Goal: Information Seeking & Learning: Stay updated

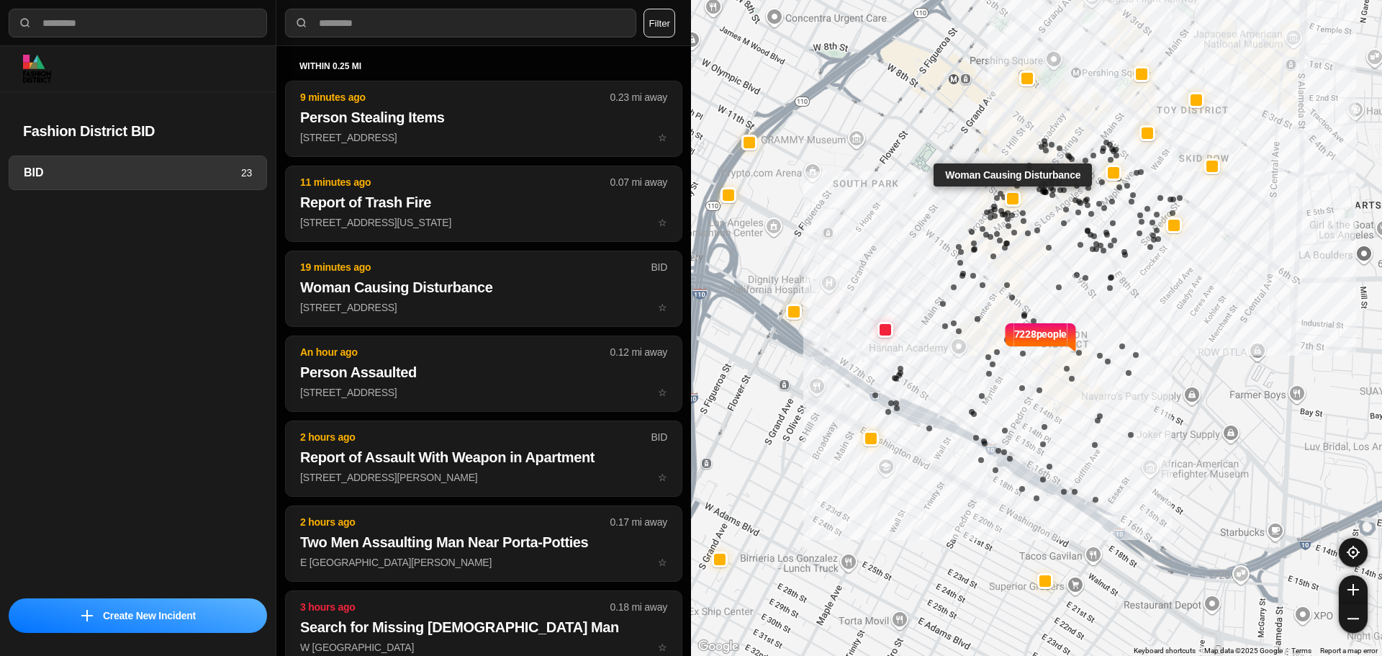
click at [380, 273] on p "19 minutes ago" at bounding box center [475, 267] width 350 height 14
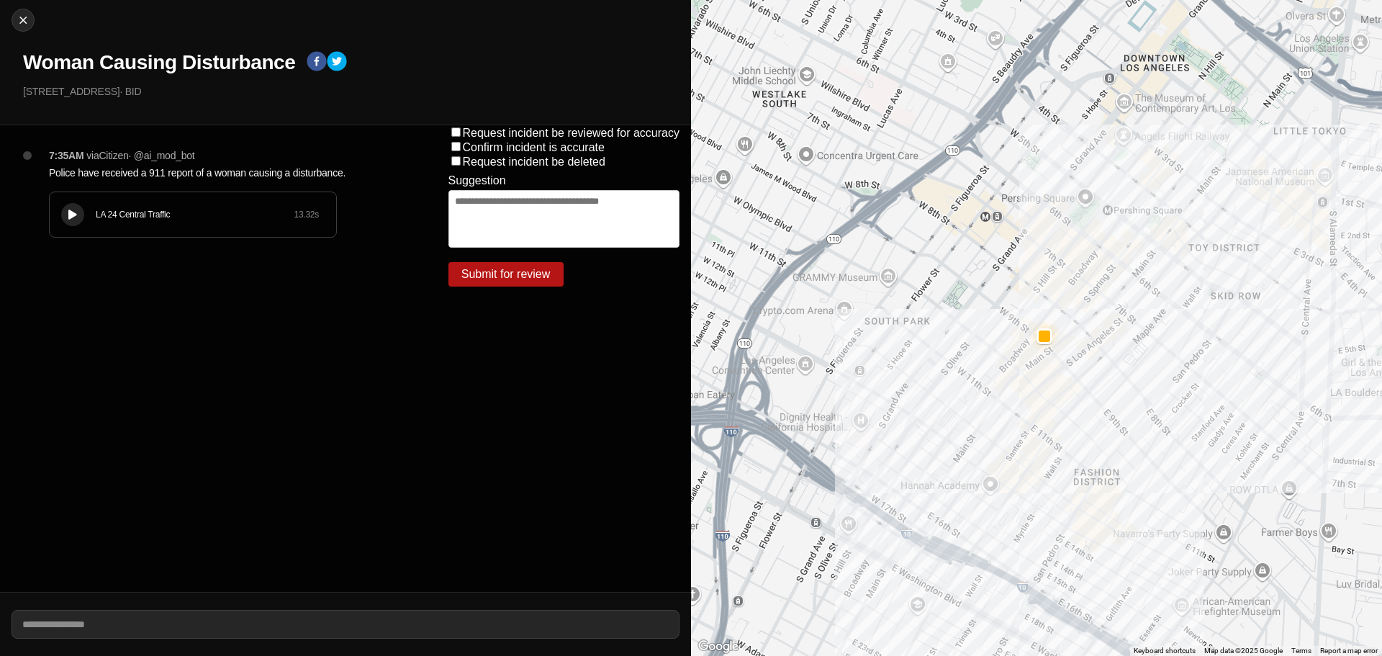
drag, startPoint x: 71, startPoint y: 214, endPoint x: 132, endPoint y: 207, distance: 60.9
click at [71, 214] on icon at bounding box center [72, 214] width 9 height 9
click at [82, 212] on button at bounding box center [72, 214] width 23 height 23
click at [26, 19] on img at bounding box center [23, 20] width 14 height 14
select select "*"
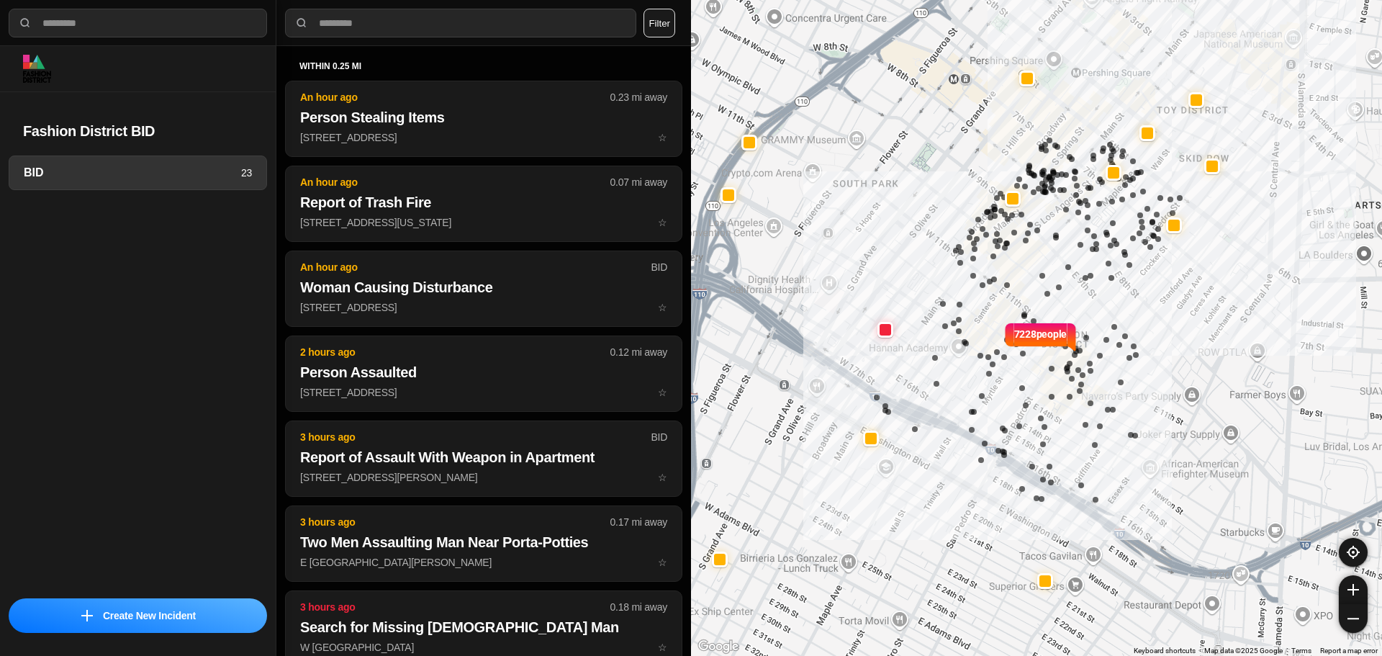
select select "*"
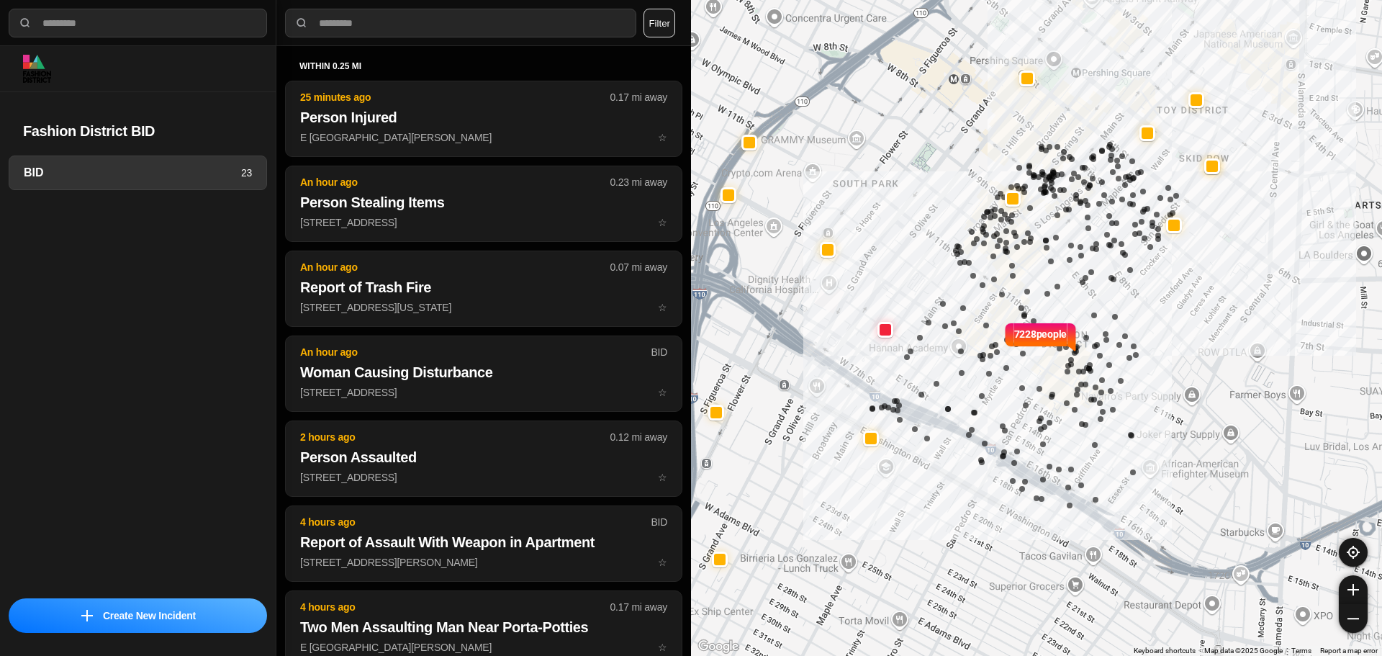
select select "*"
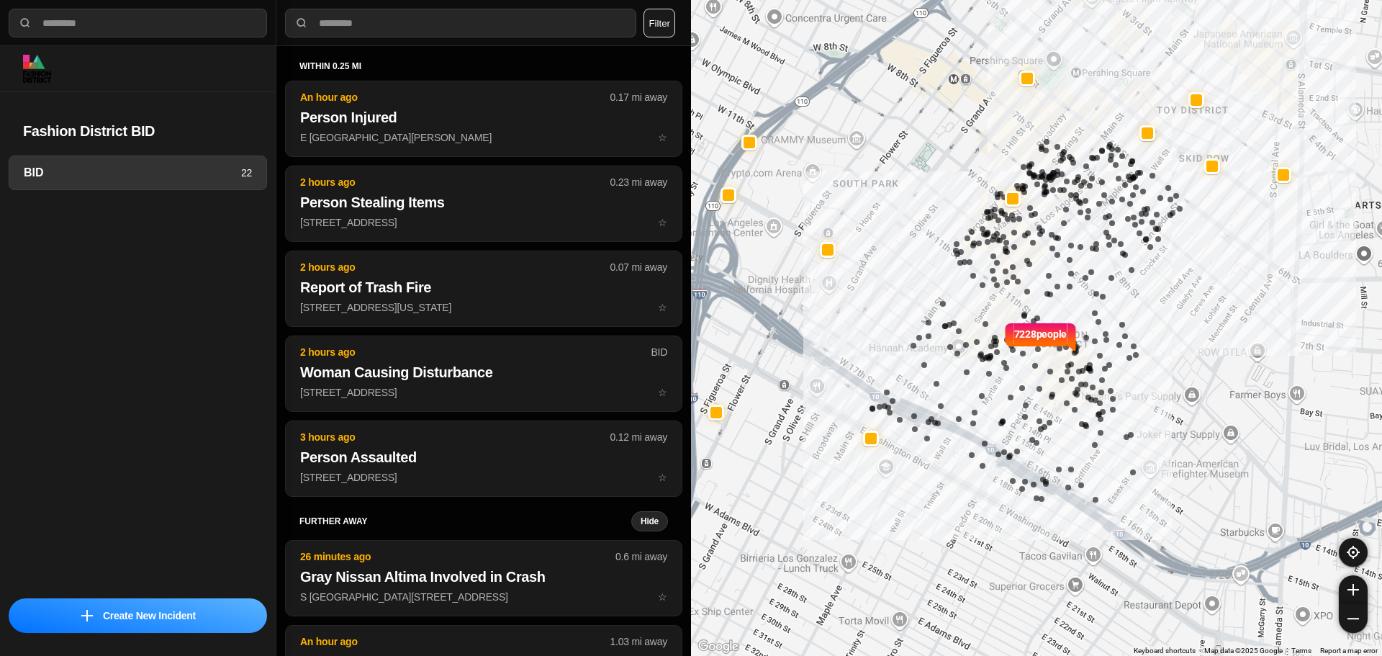
select select "*"
click at [1019, 284] on button at bounding box center [1018, 286] width 6 height 6
click at [1012, 274] on button at bounding box center [1013, 276] width 6 height 6
click at [1013, 266] on button at bounding box center [1013, 267] width 6 height 6
click at [1005, 248] on button at bounding box center [1006, 251] width 6 height 6
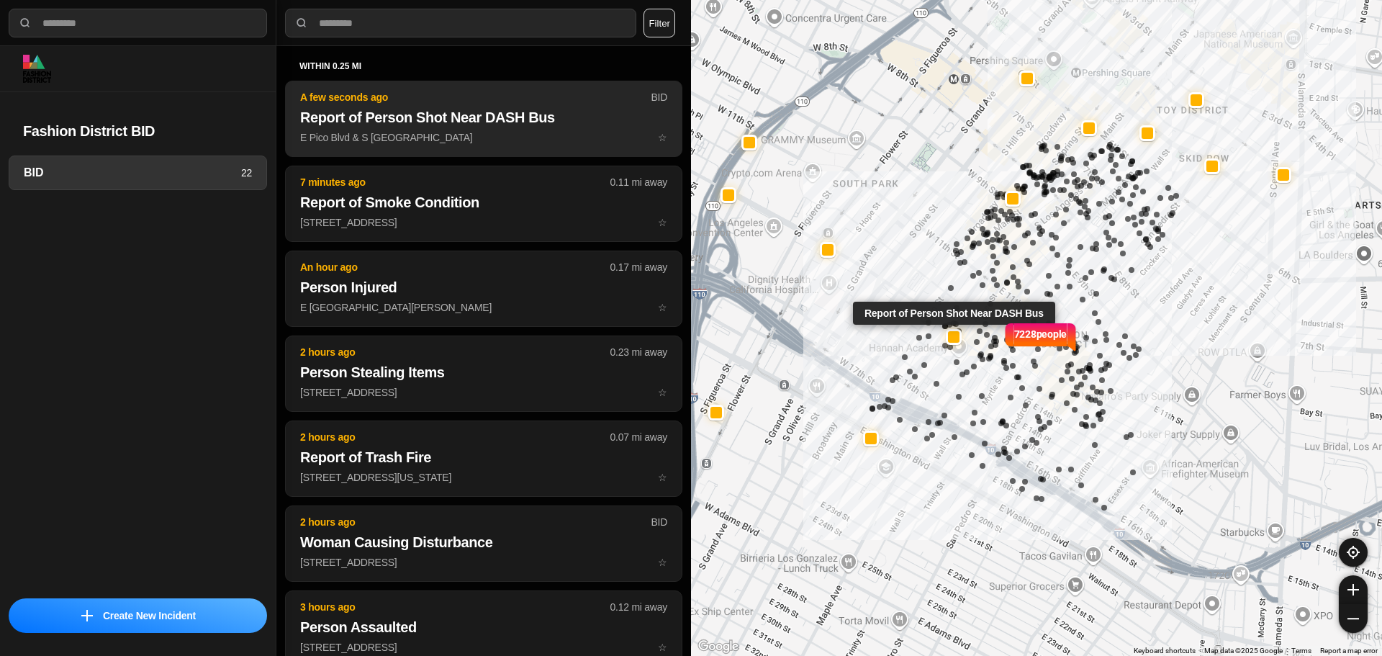
click at [538, 122] on h2 "Report of Person Shot Near DASH Bus" at bounding box center [483, 117] width 367 height 20
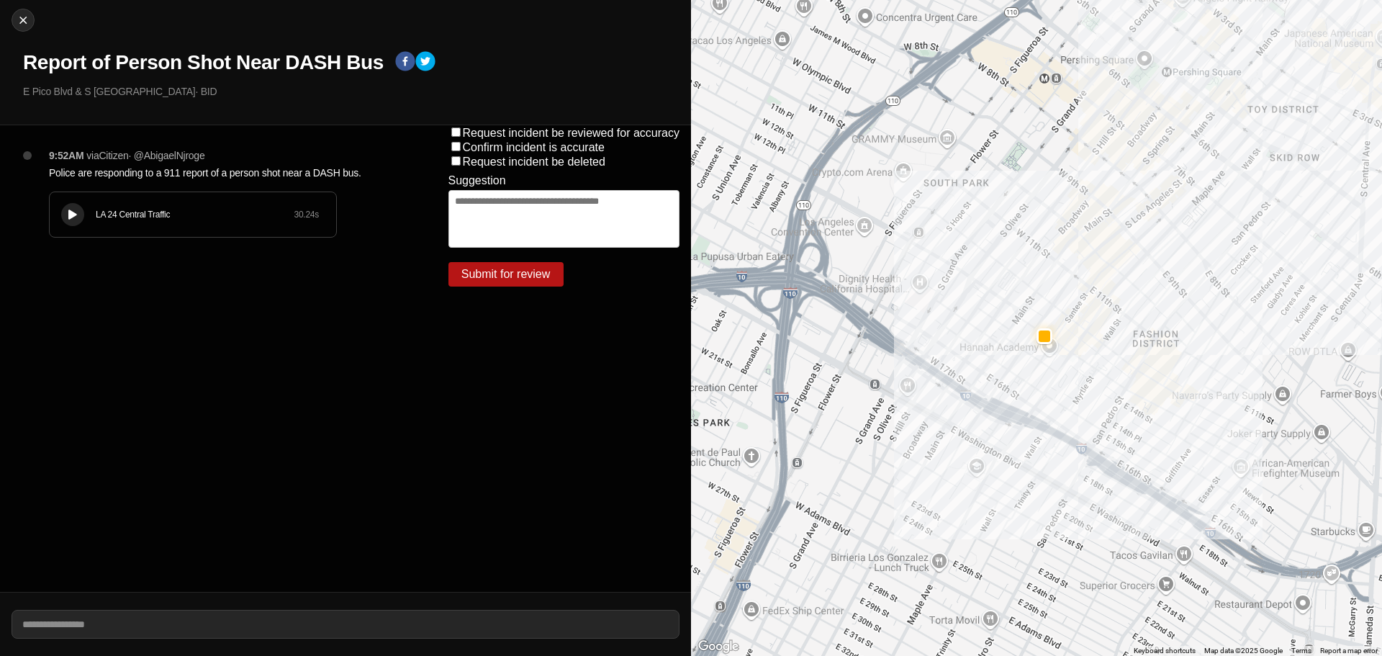
click at [55, 194] on div "LA 24 Central Traffic 30.24 s" at bounding box center [193, 214] width 286 height 45
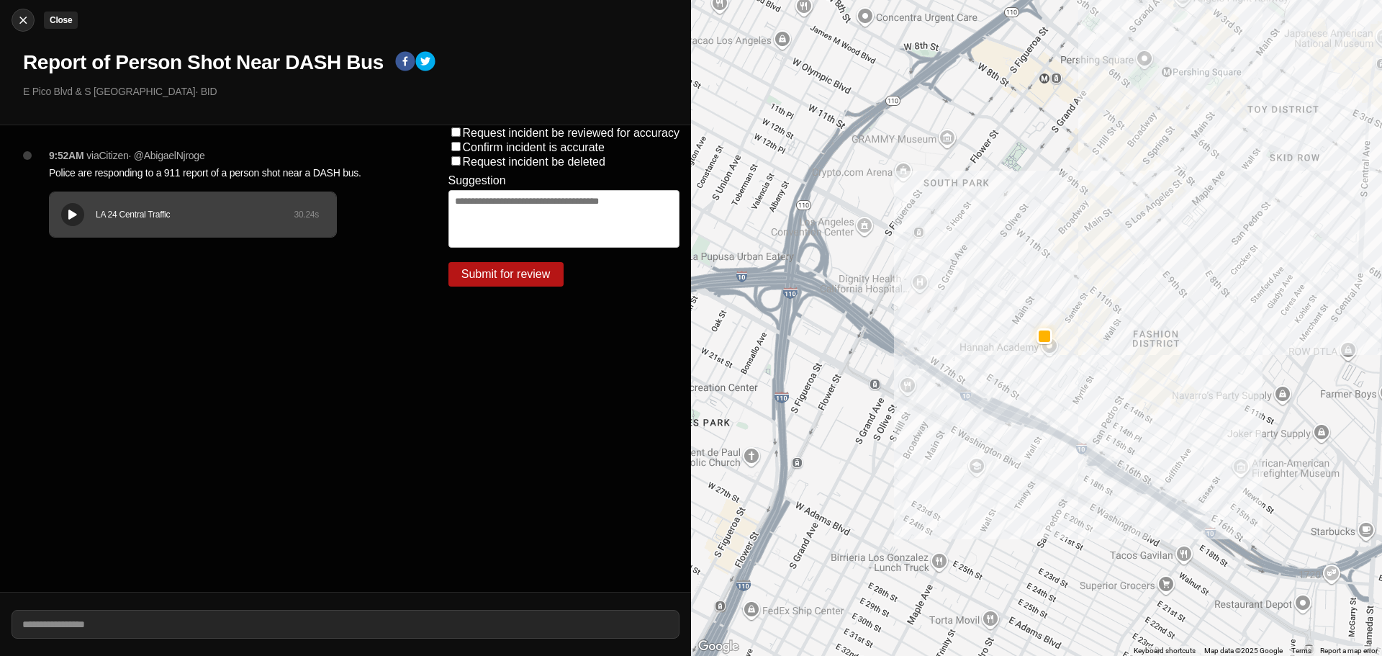
click at [16, 15] on img at bounding box center [23, 20] width 14 height 14
select select "*"
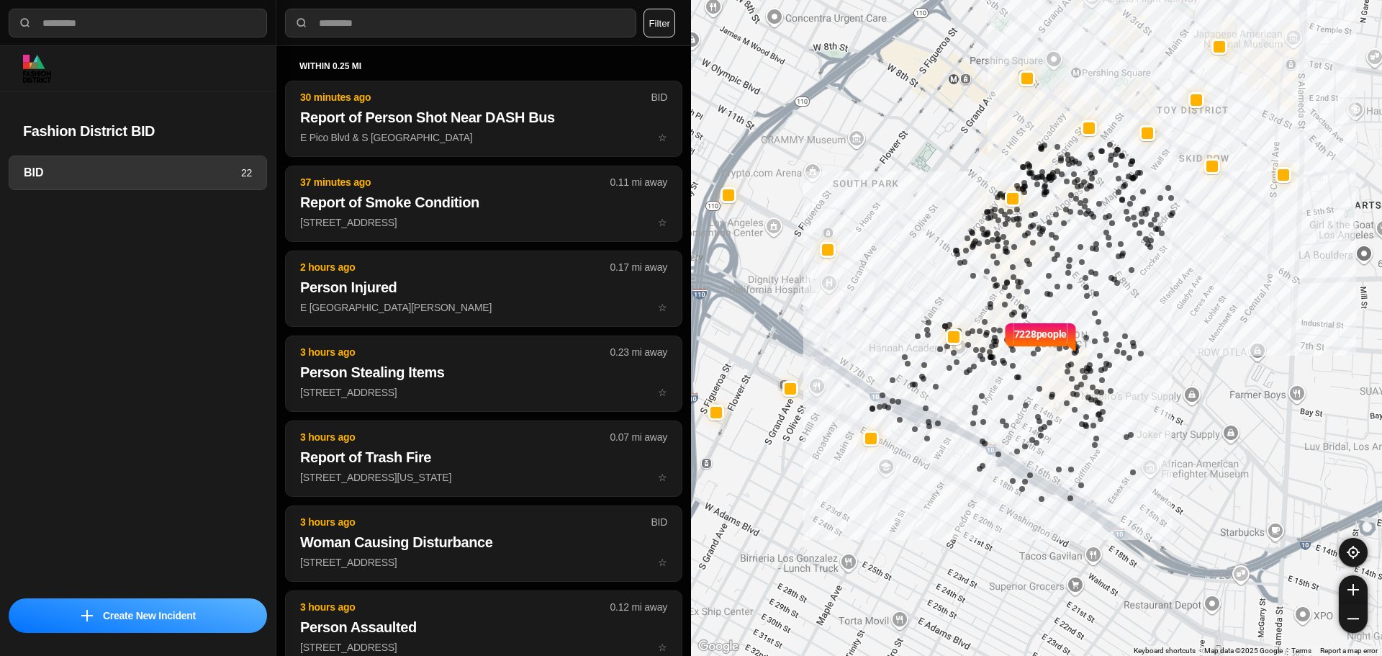
select select "*"
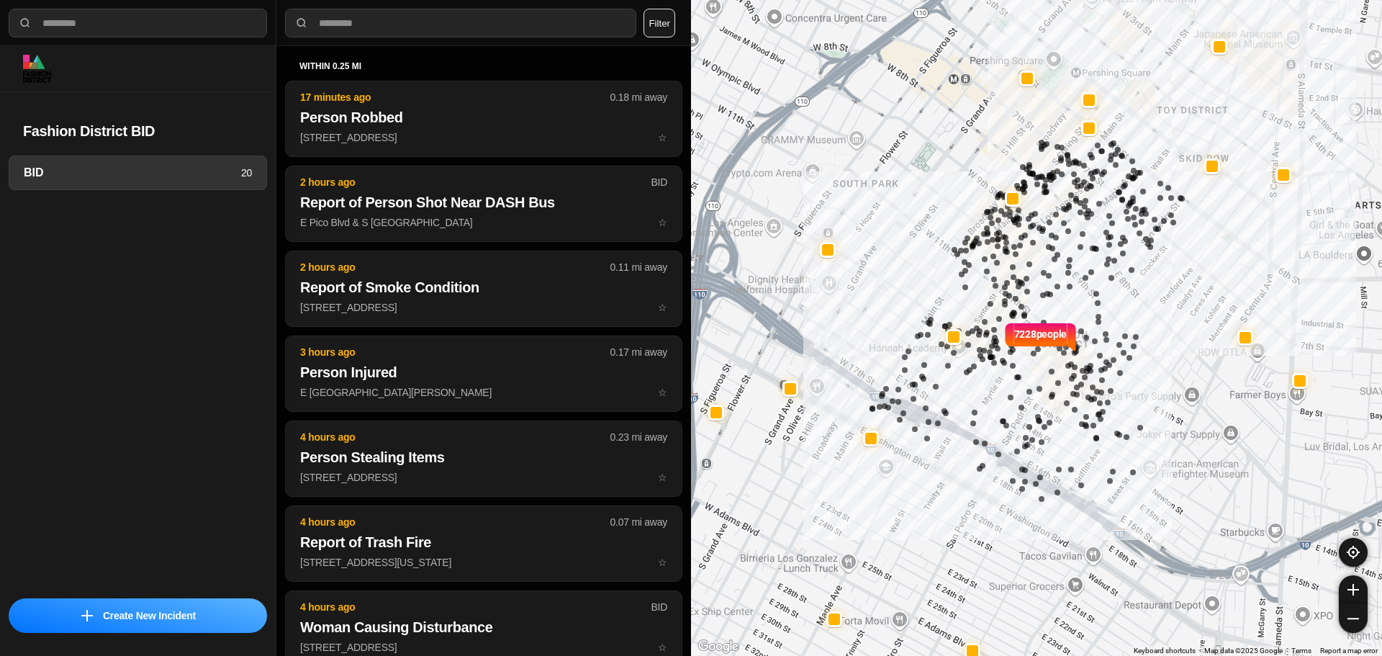
select select "*"
